Goal: Task Accomplishment & Management: Manage account settings

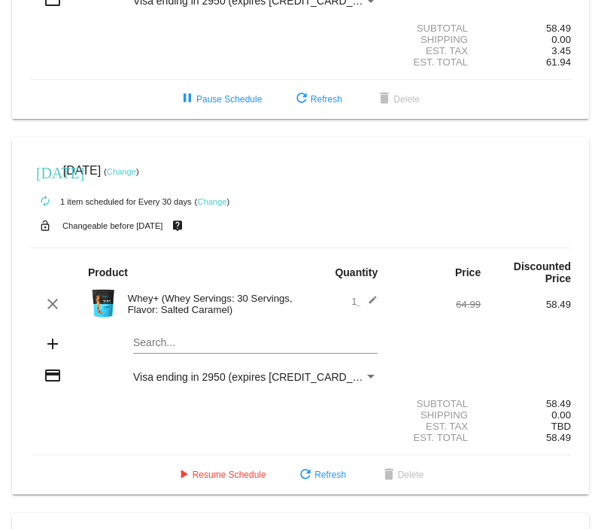
scroll to position [376, 0]
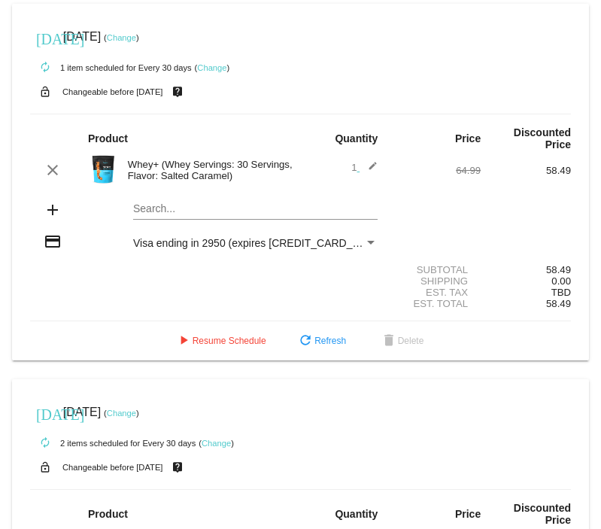
click at [136, 418] on link "Change" at bounding box center [121, 413] width 29 height 9
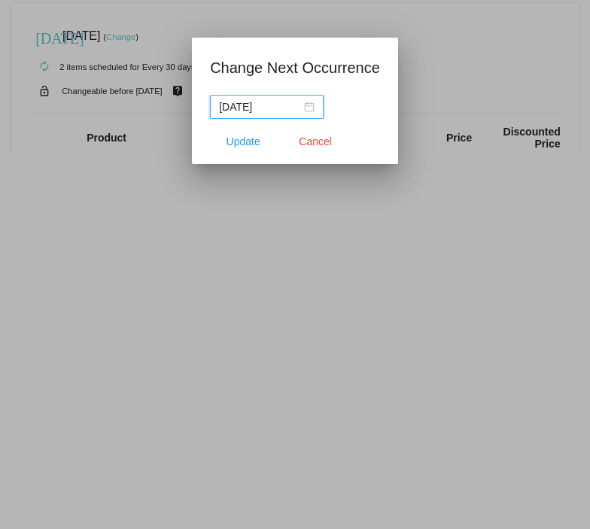
click at [305, 108] on div "2025-09-30" at bounding box center [267, 107] width 96 height 17
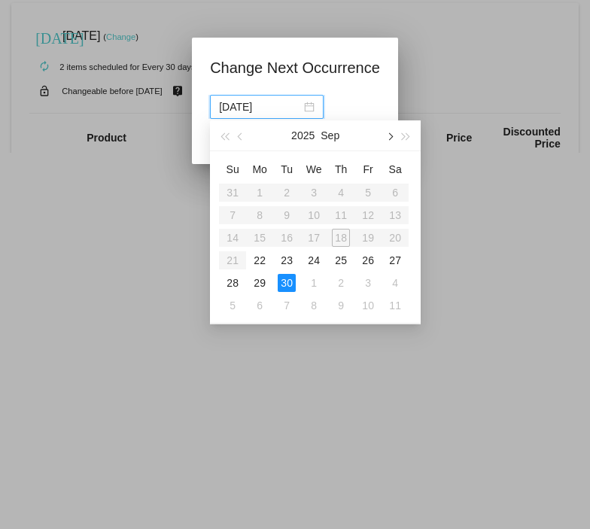
click at [388, 133] on span "button" at bounding box center [390, 136] width 8 height 8
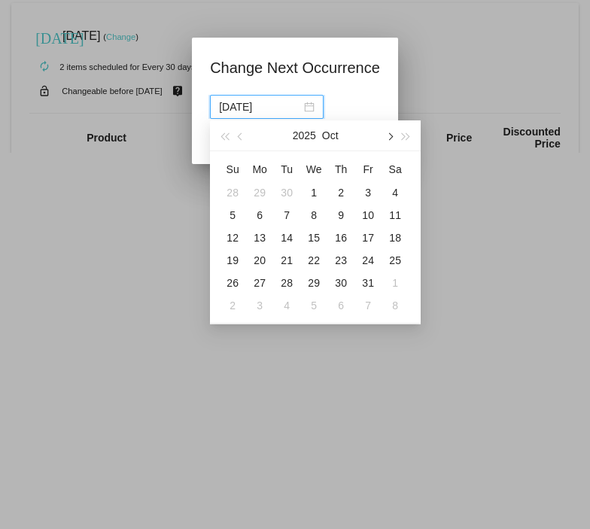
click at [388, 133] on span "button" at bounding box center [390, 136] width 8 height 8
click at [283, 280] on div "25" at bounding box center [287, 283] width 18 height 18
type input "2025-11-25"
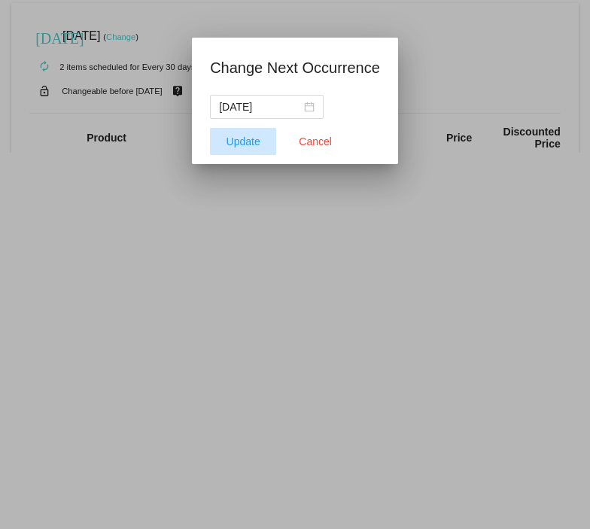
click at [242, 135] on span "Update" at bounding box center [244, 141] width 34 height 12
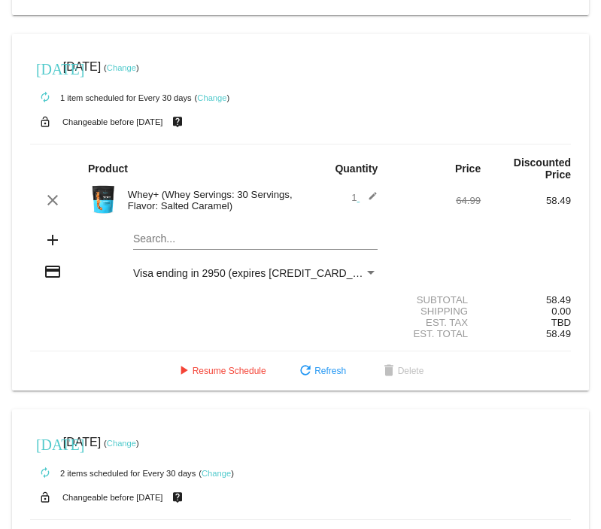
scroll to position [602, 0]
